Goal: Task Accomplishment & Management: Use online tool/utility

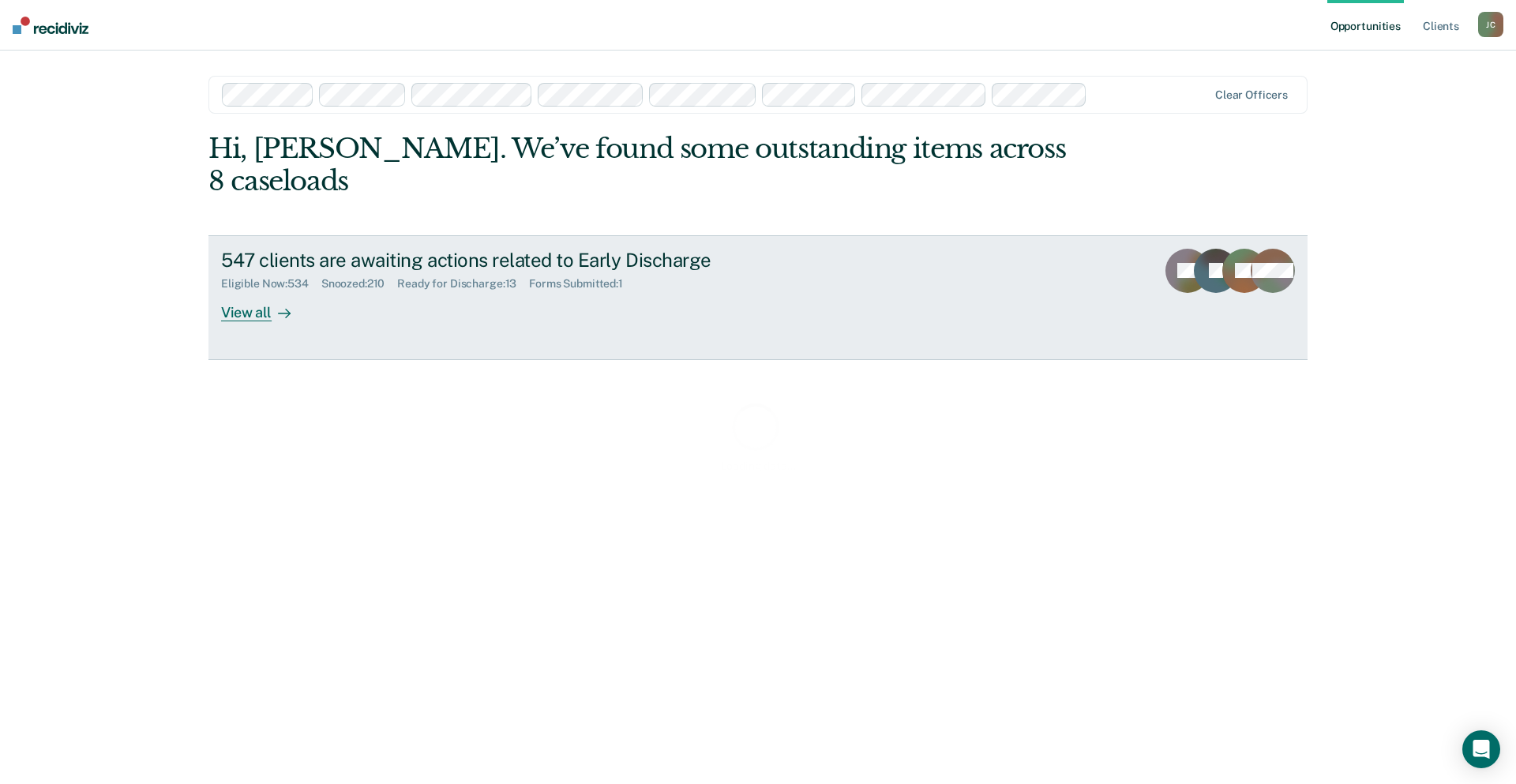
click at [258, 248] on div "547 clients are awaiting actions related to Early Discharge" at bounding box center [499, 259] width 554 height 23
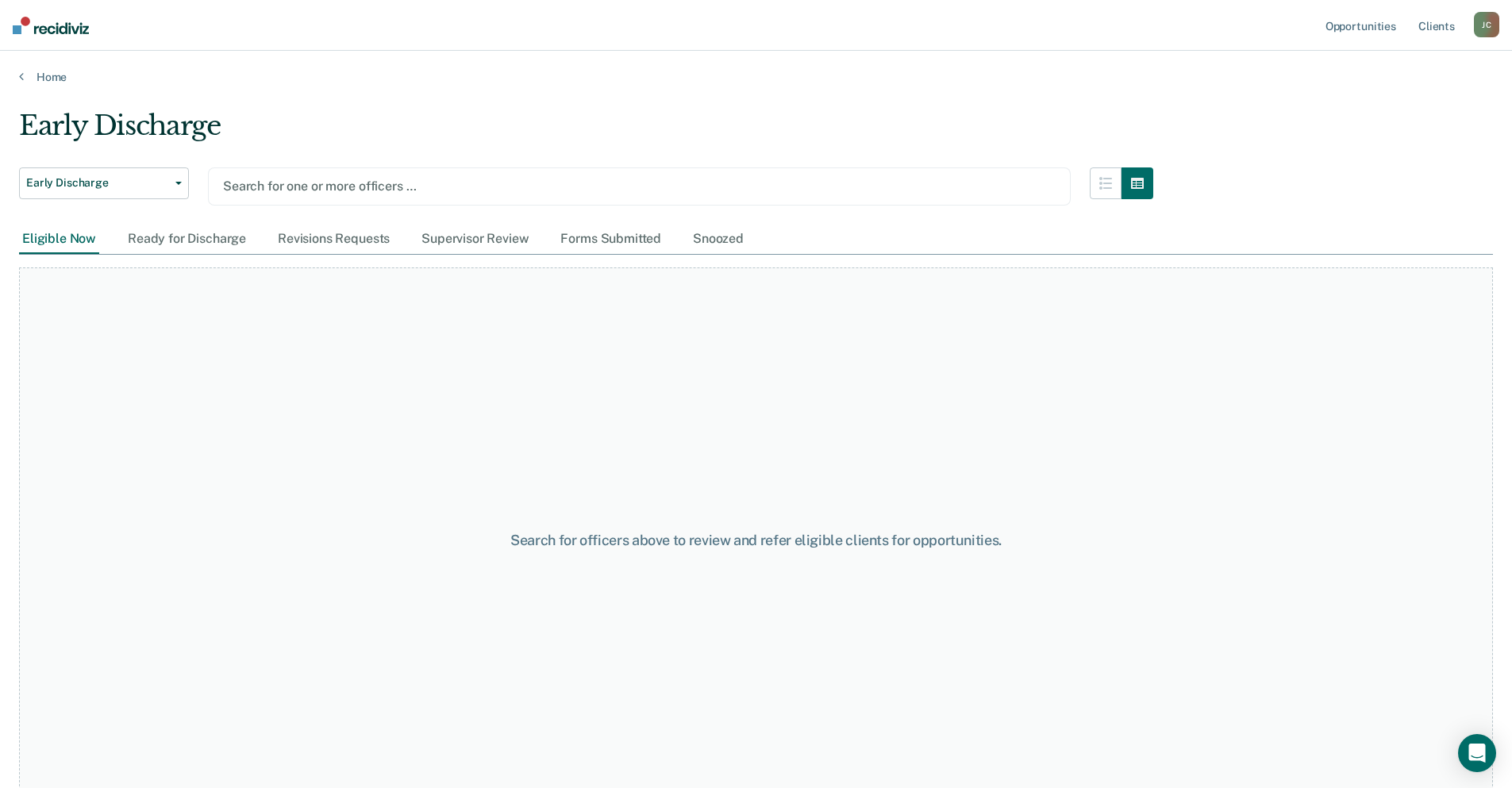
click at [431, 181] on div at bounding box center [639, 186] width 833 height 19
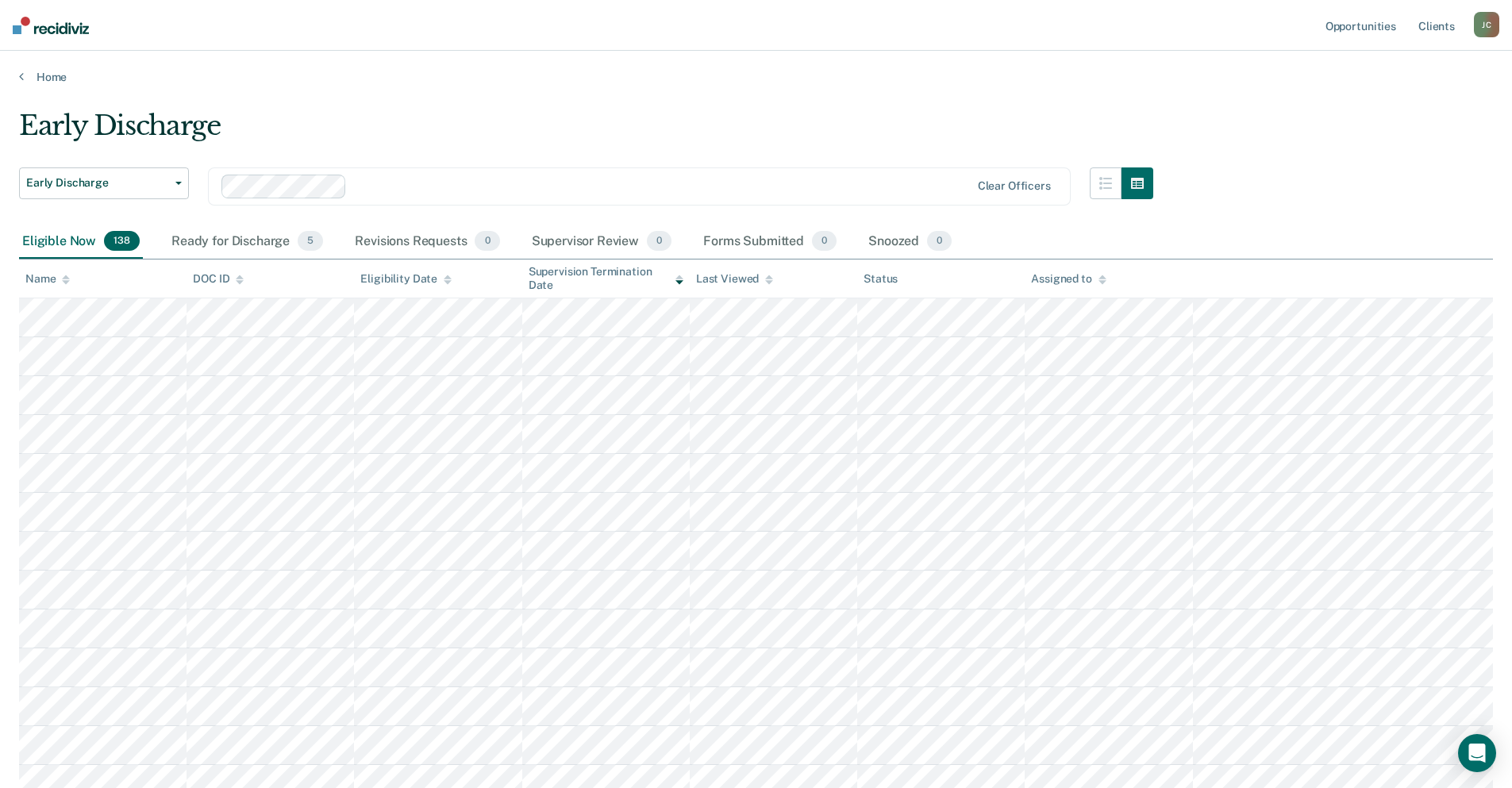
click at [65, 279] on icon at bounding box center [65, 279] width 8 height 10
